Goal: Browse casually

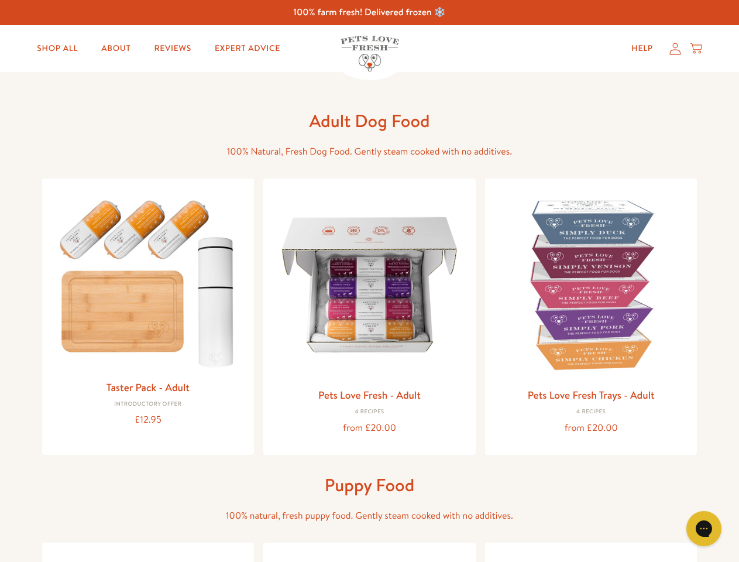
click at [704, 528] on icon "Open gorgias live chat" at bounding box center [703, 528] width 11 height 11
